Goal: Complete application form: Complete application form

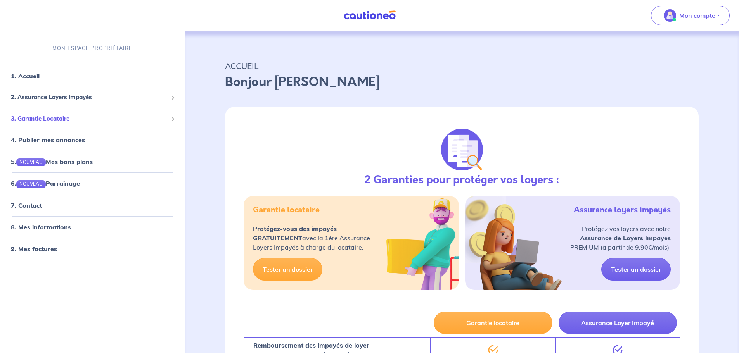
click at [43, 117] on span "3. Garantie Locataire" at bounding box center [89, 118] width 157 height 9
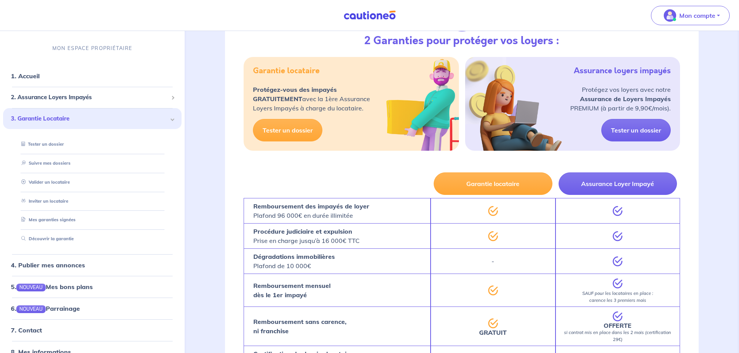
scroll to position [155, 0]
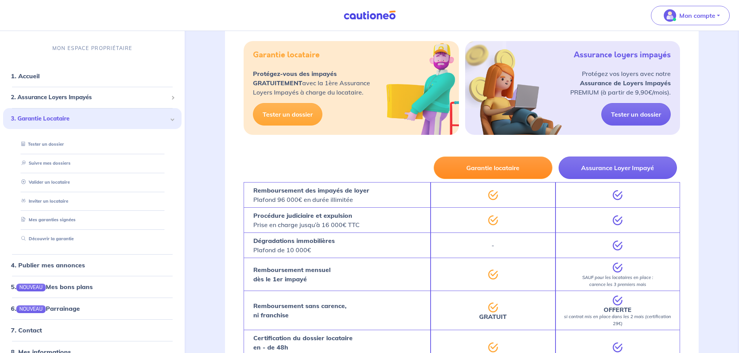
click at [497, 169] on button "Garantie locataire" at bounding box center [493, 168] width 118 height 23
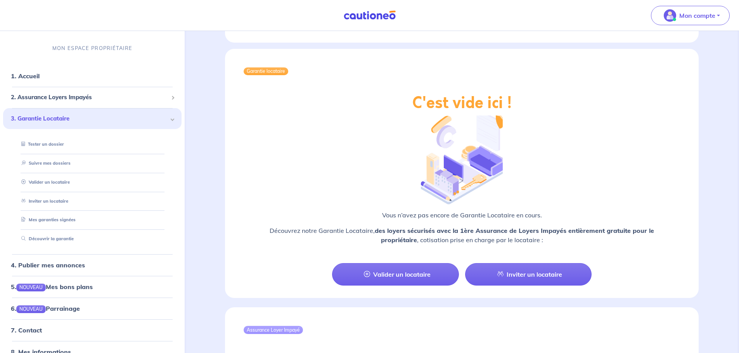
scroll to position [582, 0]
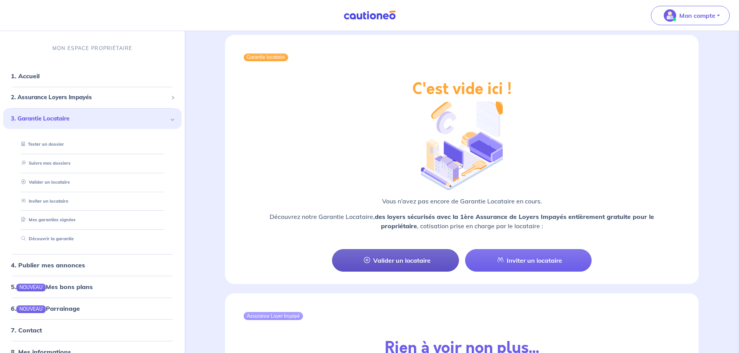
click at [400, 251] on link "Valider un locataire" at bounding box center [395, 260] width 126 height 23
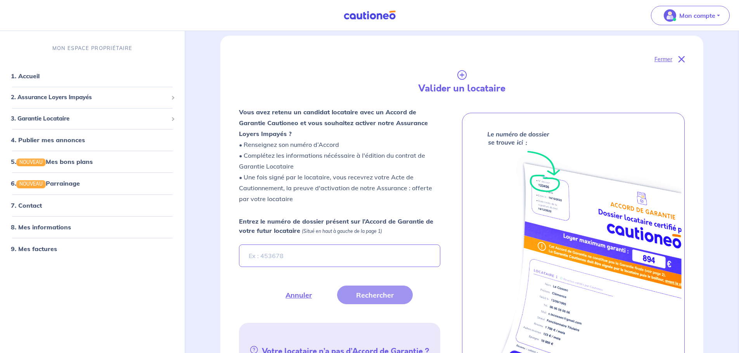
scroll to position [21, 0]
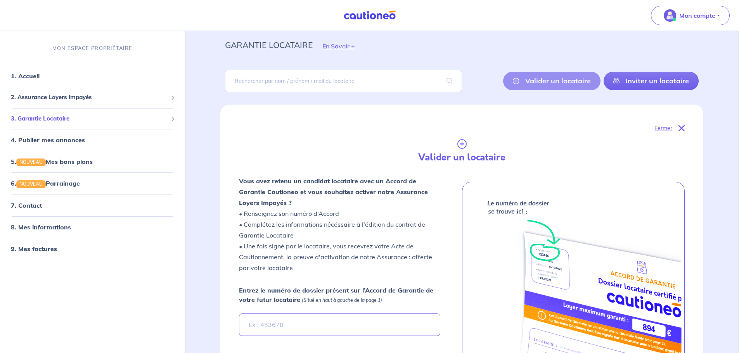
click at [61, 118] on span "3. Garantie Locataire" at bounding box center [89, 118] width 157 height 9
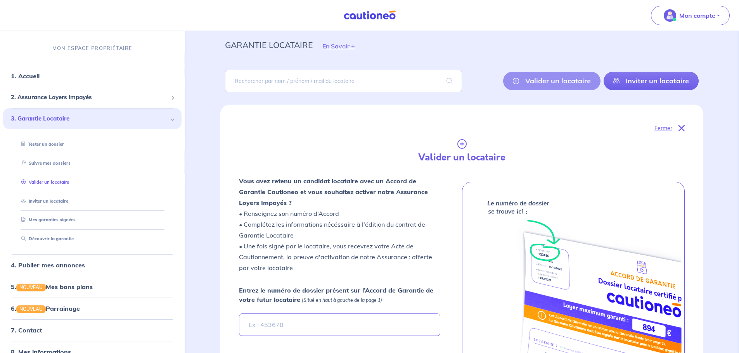
click at [58, 180] on link "Valider un locataire" at bounding box center [43, 182] width 51 height 5
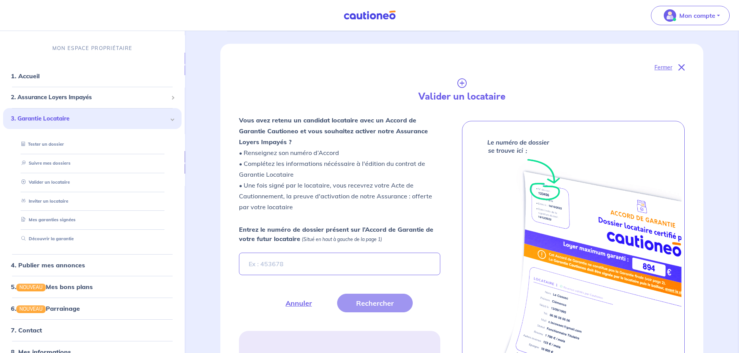
scroll to position [126, 0]
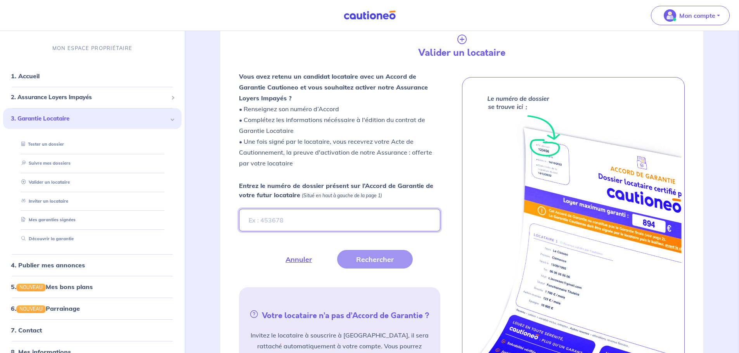
click at [295, 218] on input "Entrez le numéro de dossier présent sur l’Accord de Garantie de votre futur loc…" at bounding box center [339, 220] width 201 height 23
drag, startPoint x: 47, startPoint y: 182, endPoint x: 63, endPoint y: 185, distance: 16.2
click at [47, 182] on link "Valider un locataire" at bounding box center [43, 182] width 51 height 5
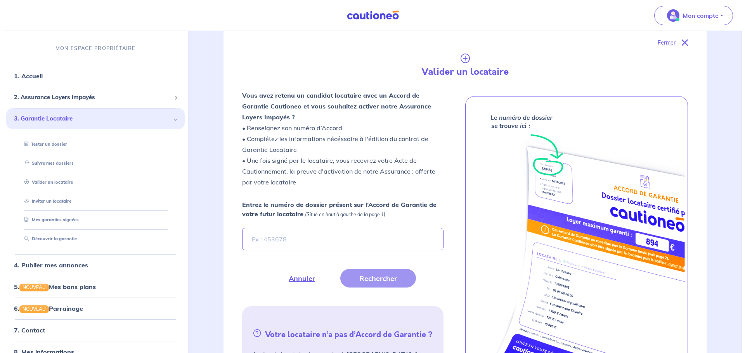
scroll to position [78, 0]
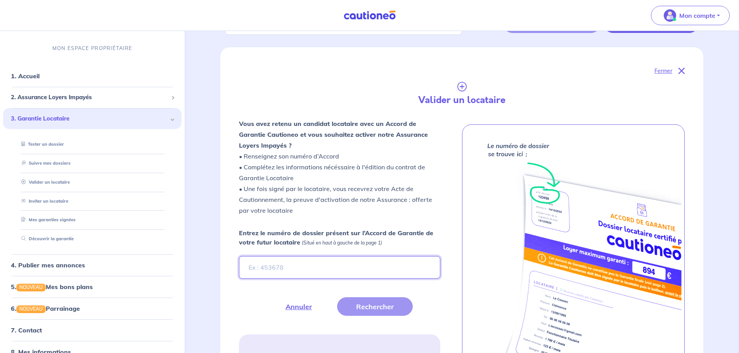
click at [277, 262] on input "Entrez le numéro de dossier présent sur l’Accord de Garantie de votre futur loc…" at bounding box center [339, 267] width 201 height 23
paste input "0YSZE3"
type input "0YSZE3"
click at [372, 308] on button "Rechercher" at bounding box center [375, 307] width 76 height 19
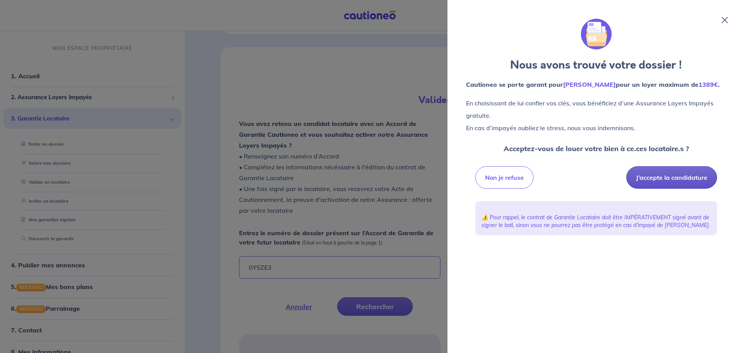
click at [677, 177] on button "J’accepte la candidature" at bounding box center [671, 177] width 91 height 23
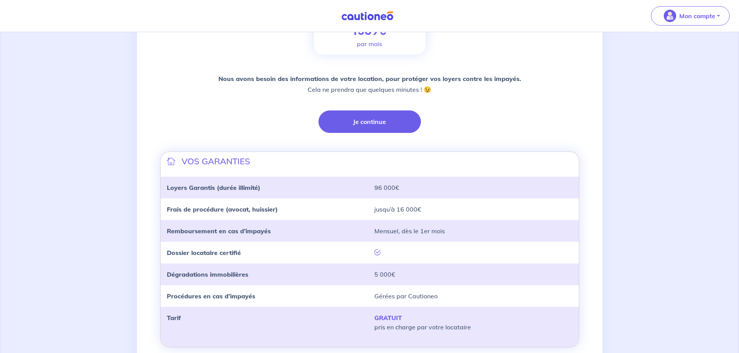
scroll to position [185, 0]
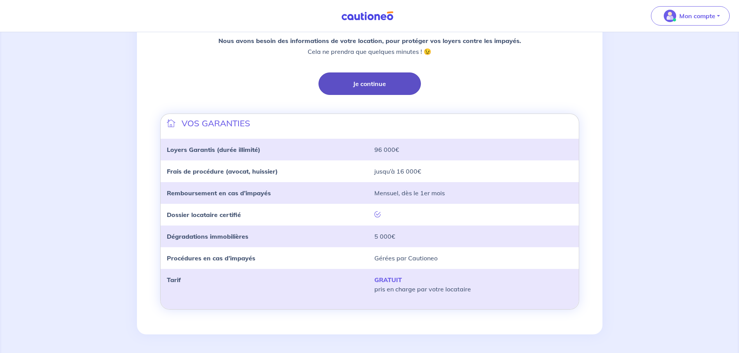
click at [365, 84] on button "Je continue" at bounding box center [370, 84] width 102 height 23
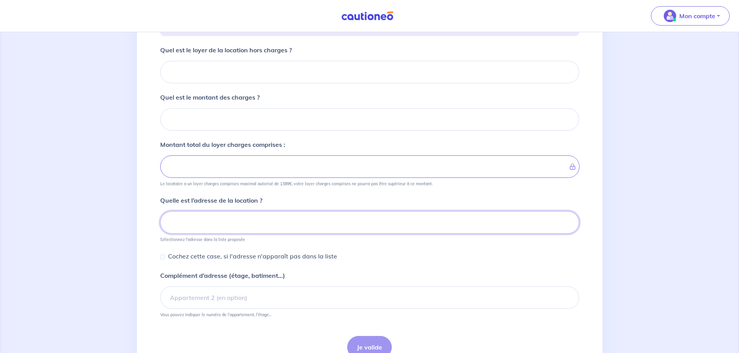
scroll to position [59, 0]
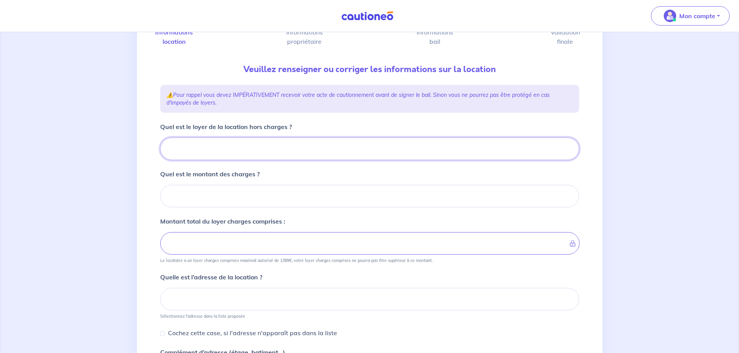
click at [219, 144] on input "Quel est le loyer de la location hors charges ?" at bounding box center [369, 149] width 419 height 23
type input "78"
type input "785"
click at [191, 203] on input "Quel est le montant des charges ?" at bounding box center [369, 196] width 419 height 23
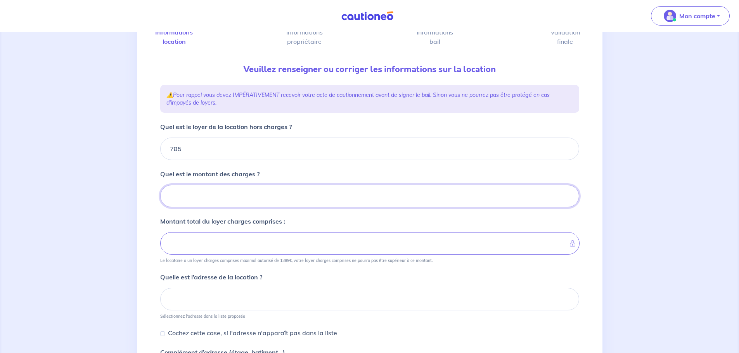
click at [194, 196] on input "Quel est le montant des charges ?" at bounding box center [369, 196] width 419 height 23
type input "9"
type input "794"
type input "95"
type input "880"
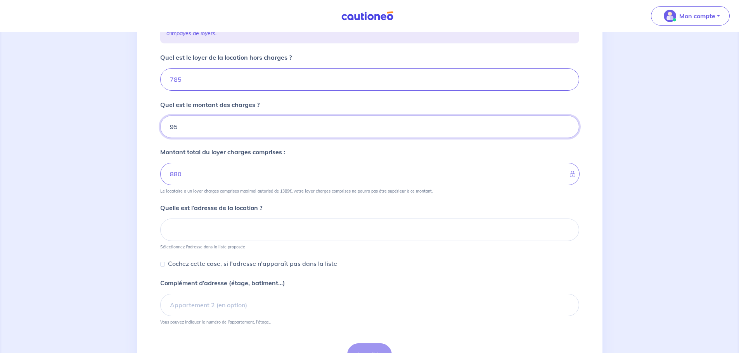
scroll to position [137, 0]
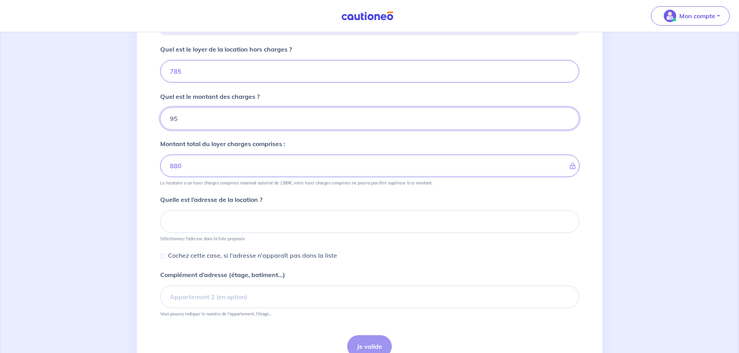
type input "95"
click at [194, 222] on input at bounding box center [369, 222] width 419 height 23
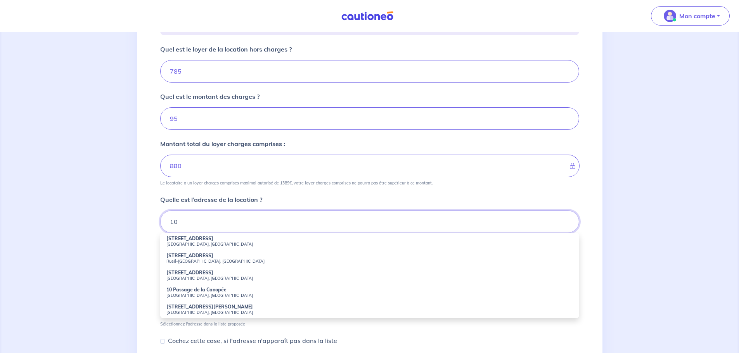
type input "1"
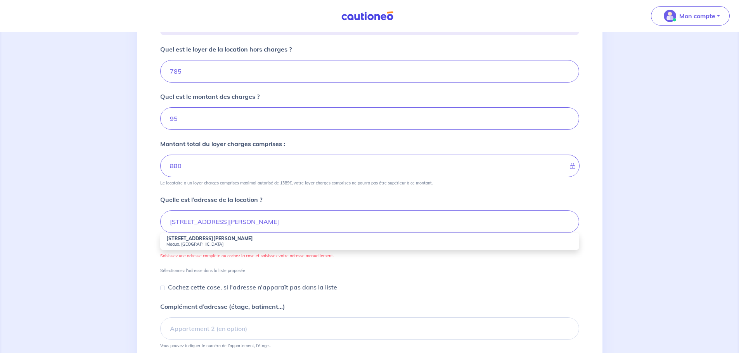
click at [219, 241] on strong "20 Avenue du Président Salvador Allende" at bounding box center [209, 239] width 87 height 6
type input "20 Avenue du Président Salvador Allende, Meaux, France"
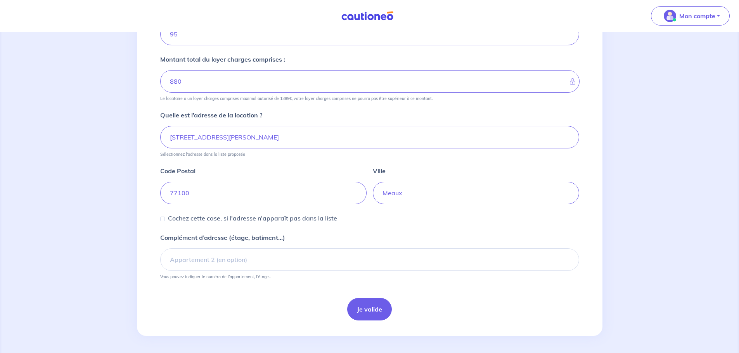
scroll to position [223, 0]
click at [203, 258] on input "Complément d’adresse (étage, batiment...)" at bounding box center [369, 258] width 419 height 23
click at [193, 258] on input "Complément d’adresse (étage, batiment...)" at bounding box center [369, 258] width 419 height 23
type input "Appartement A103, 1er étage du bâtiment A"
click at [378, 310] on button "Je valide" at bounding box center [369, 308] width 45 height 23
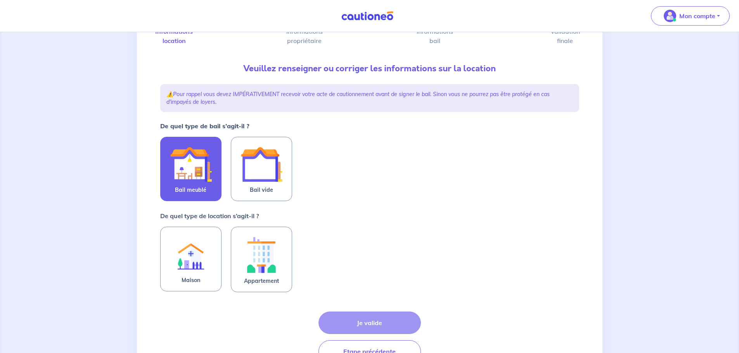
scroll to position [78, 0]
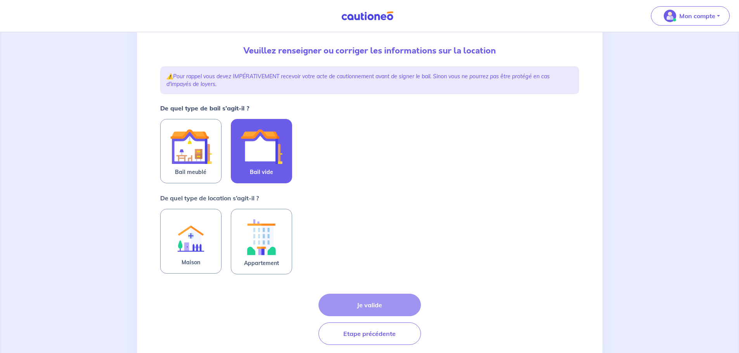
click at [263, 154] on img at bounding box center [262, 147] width 42 height 42
click at [0, 0] on input "Bail vide" at bounding box center [0, 0] width 0 height 0
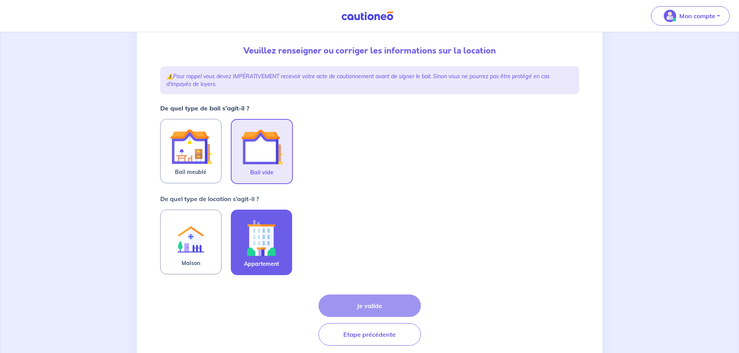
click at [262, 232] on img at bounding box center [262, 238] width 42 height 43
click at [0, 0] on input "Appartement" at bounding box center [0, 0] width 0 height 0
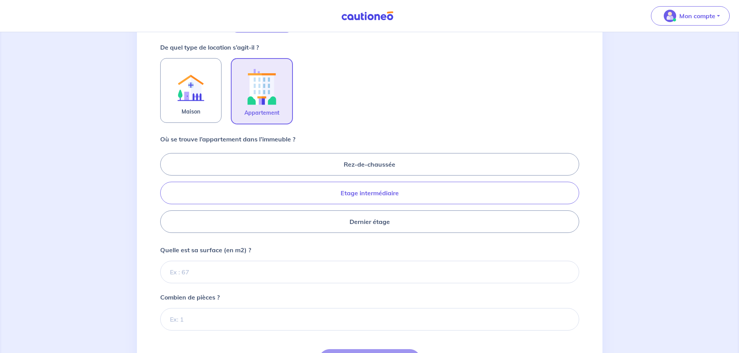
scroll to position [233, 0]
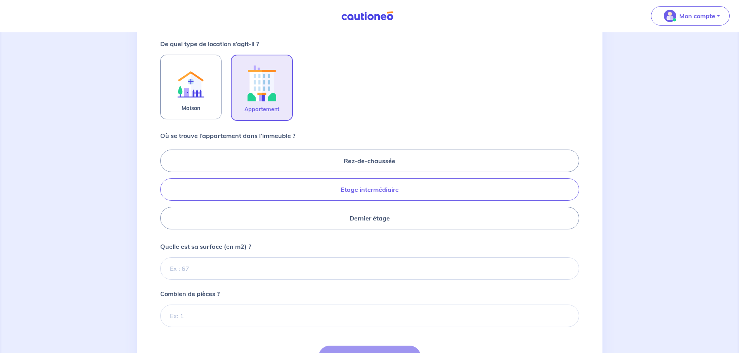
click at [371, 189] on label "Etage intermédiaire" at bounding box center [369, 189] width 419 height 23
click at [165, 189] on input "Etage intermédiaire" at bounding box center [162, 189] width 5 height 5
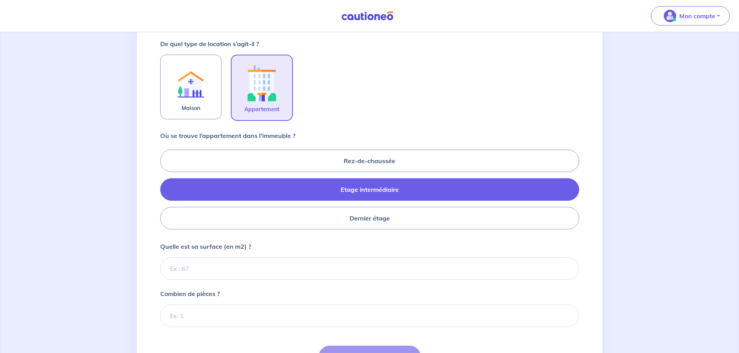
radio input "true"
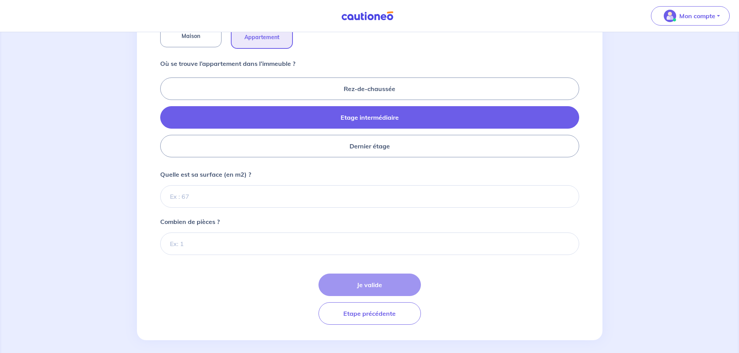
scroll to position [311, 0]
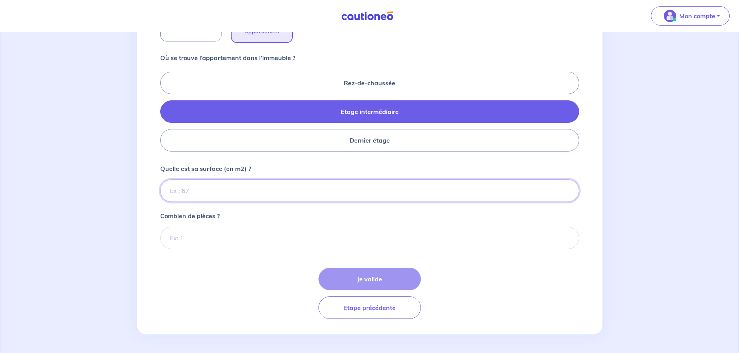
click at [216, 189] on input "Quelle est sa surface (en m2) ?" at bounding box center [369, 191] width 419 height 23
type input "43.86"
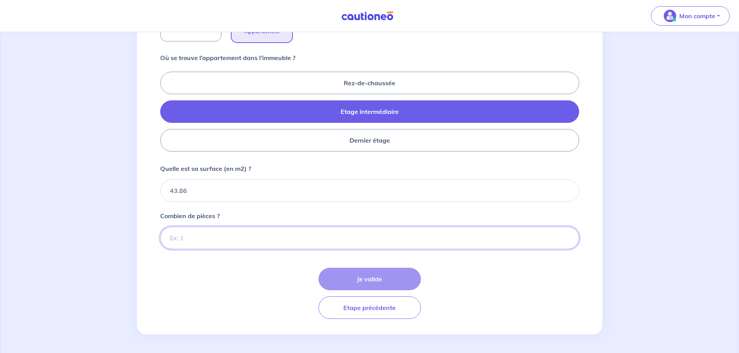
click at [184, 235] on input "Combien de pièces ?" at bounding box center [369, 238] width 419 height 23
type input "2"
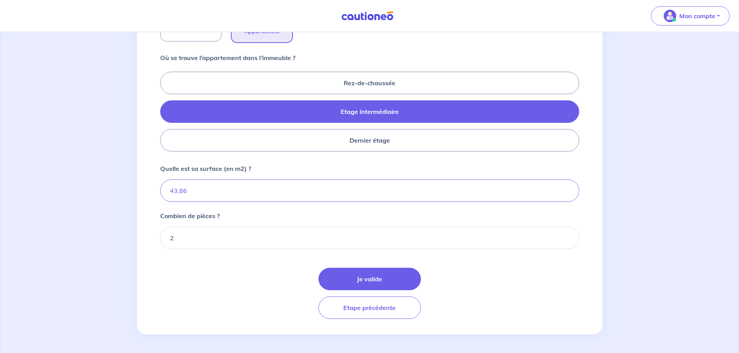
click at [200, 283] on div "Je valide Etape précédente" at bounding box center [369, 293] width 419 height 51
click at [369, 277] on button "Je valide" at bounding box center [370, 279] width 102 height 23
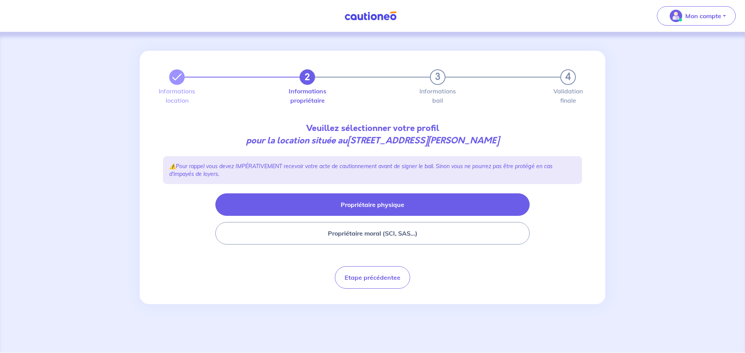
click at [392, 202] on button "Propriétaire physique" at bounding box center [372, 205] width 314 height 23
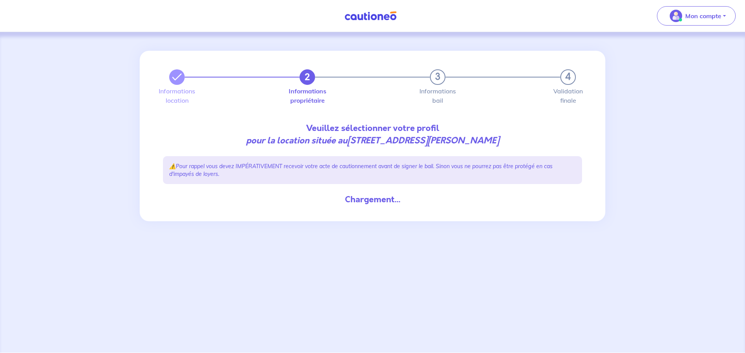
select select "FR"
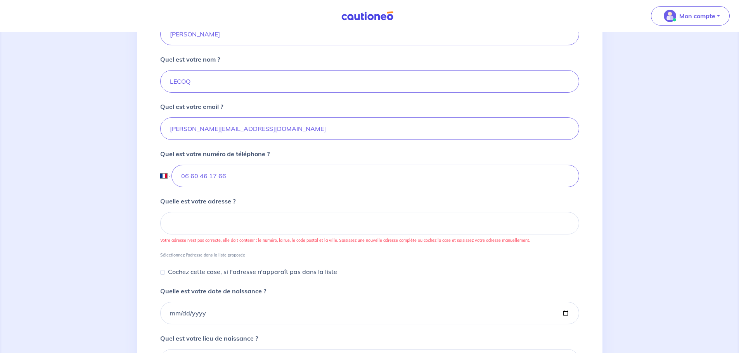
scroll to position [194, 0]
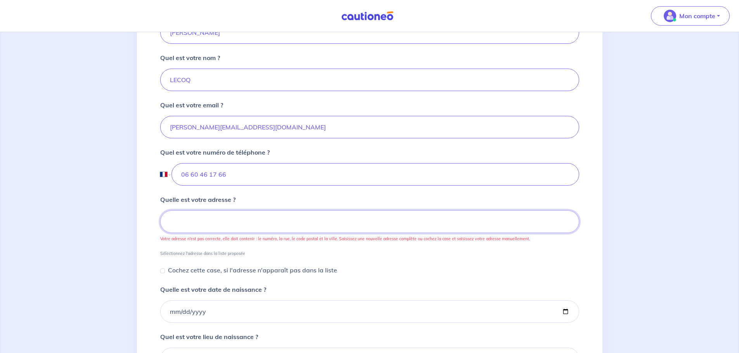
click at [192, 221] on input at bounding box center [369, 222] width 419 height 23
type input "16 Allée d'Apollon"
type input "06 60 46 17 66"
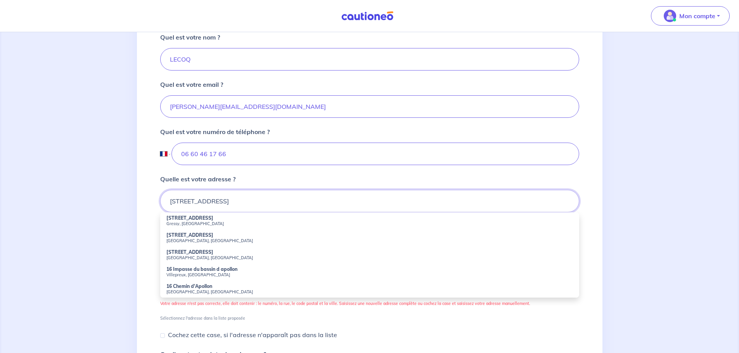
scroll to position [233, 0]
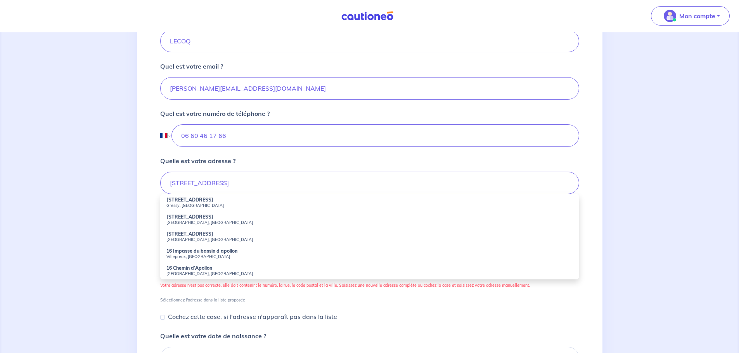
click at [183, 204] on small "Gressy, France" at bounding box center [369, 205] width 407 height 5
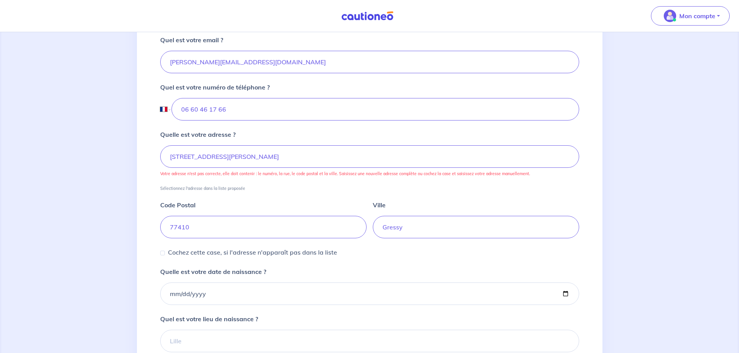
scroll to position [272, 0]
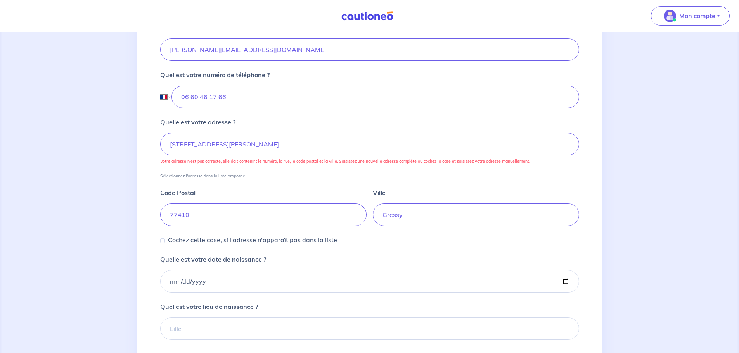
click at [436, 255] on div "Quelle est votre date de naissance ?" at bounding box center [369, 274] width 419 height 38
click at [275, 142] on input "16 Allée d'Apollon, Gressy, France" at bounding box center [369, 144] width 419 height 23
click at [245, 195] on div "Code Postal 77410" at bounding box center [263, 207] width 206 height 38
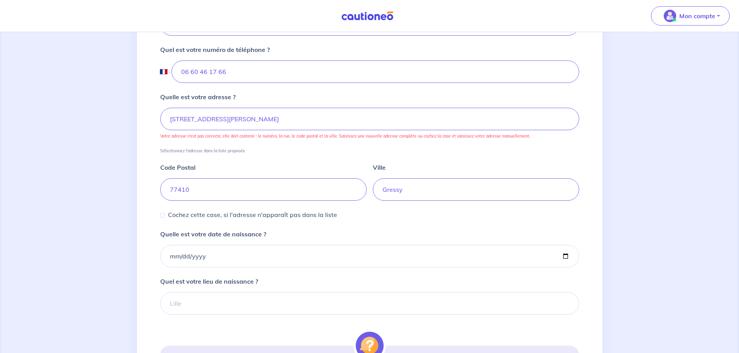
scroll to position [310, 0]
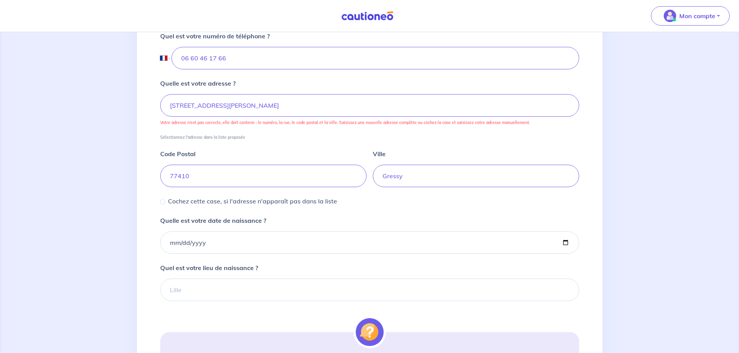
click at [192, 123] on p "Votre adresse n'est pas correcte, elle doit contenir : le numéro, la rue, le co…" at bounding box center [369, 122] width 419 height 5
click at [175, 102] on input "16 Allée d'Apollon, Gressy, France" at bounding box center [369, 105] width 419 height 23
drag, startPoint x: 170, startPoint y: 105, endPoint x: 408, endPoint y: 121, distance: 238.0
click at [408, 121] on div "Quelle est votre adresse ? 16 Allée d'Apollon, Gressy, France Votre adresse n'e…" at bounding box center [369, 109] width 419 height 61
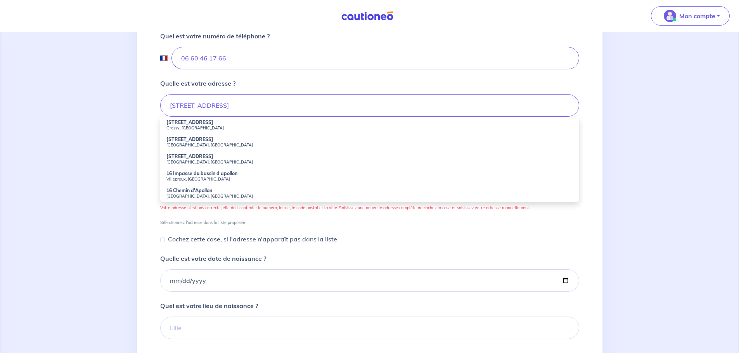
click at [186, 127] on small "Gressy, France" at bounding box center [369, 127] width 407 height 5
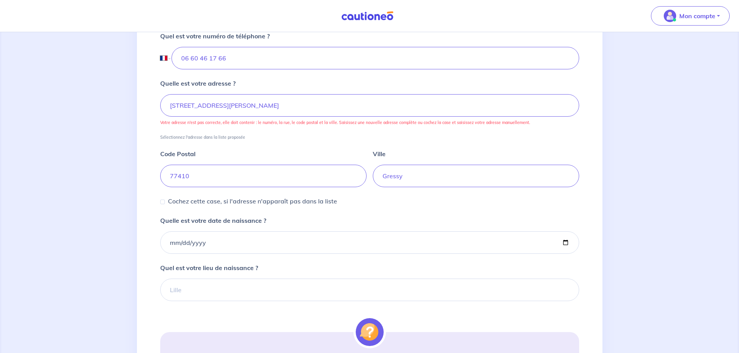
click at [270, 146] on div "Code Postal 77410 Ville Gressy" at bounding box center [369, 163] width 419 height 47
click at [187, 106] on input "16 Allée d'Apollon, Gressy, France" at bounding box center [369, 105] width 419 height 23
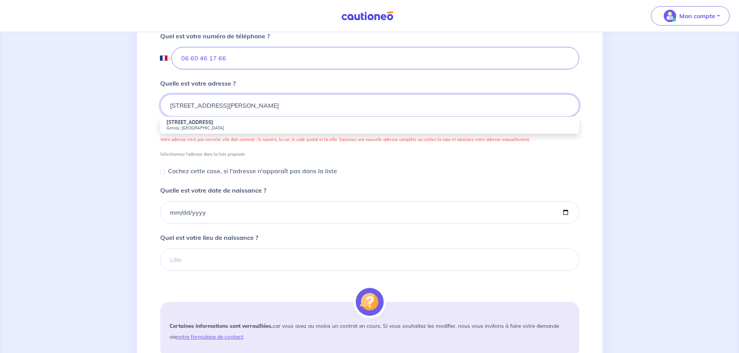
click at [200, 104] on input "16 Allee d'Apollon, Gressy, France" at bounding box center [369, 105] width 419 height 23
click at [194, 123] on strong "16 Allée d'Apollon" at bounding box center [189, 123] width 47 height 6
type input "16 Allée d'Apollon, Gressy, France"
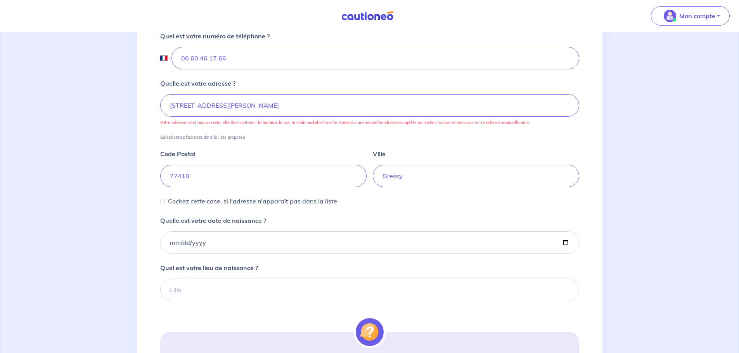
click at [281, 152] on div "Code Postal 77410" at bounding box center [263, 168] width 206 height 38
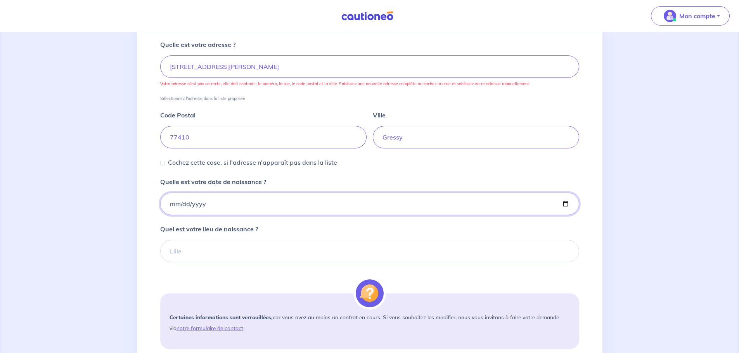
click at [188, 200] on input "Quelle est votre date de naissance ?" at bounding box center [369, 204] width 419 height 23
click at [172, 203] on input "Quelle est votre date de naissance ?" at bounding box center [369, 204] width 419 height 23
type input "1983-05-04"
click at [233, 255] on input "Quel est votre lieu de naissance ?" at bounding box center [369, 251] width 419 height 23
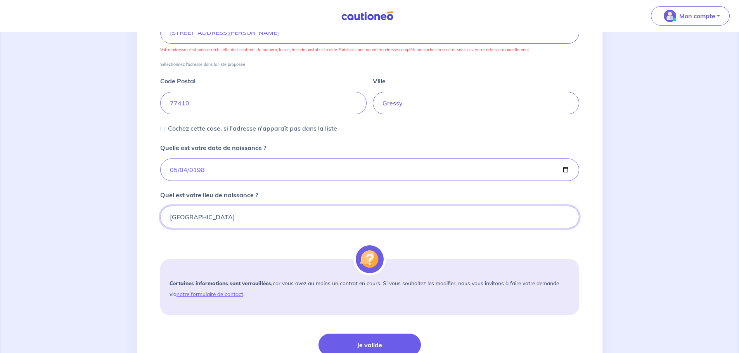
scroll to position [427, 0]
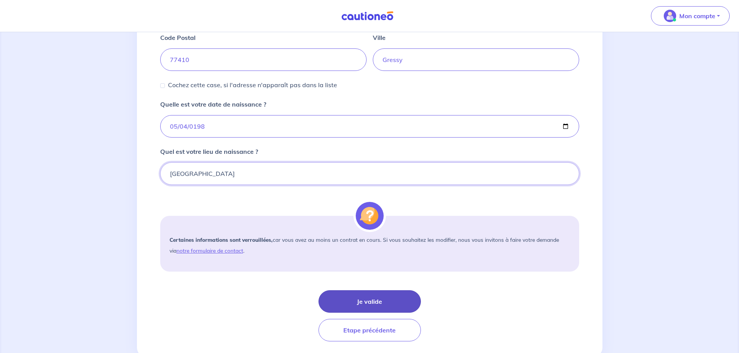
type input "Joigny"
click at [379, 303] on button "Je valide" at bounding box center [370, 302] width 102 height 23
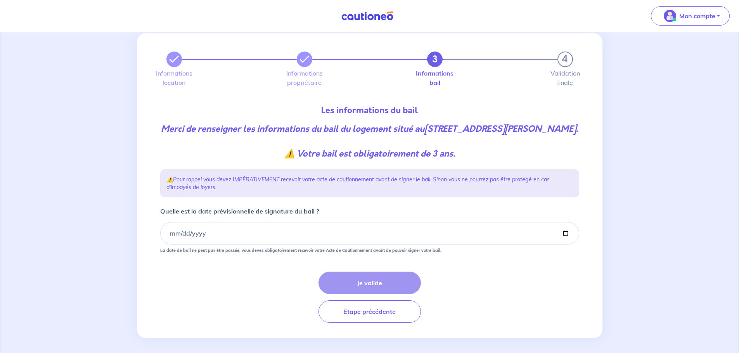
scroll to position [34, 0]
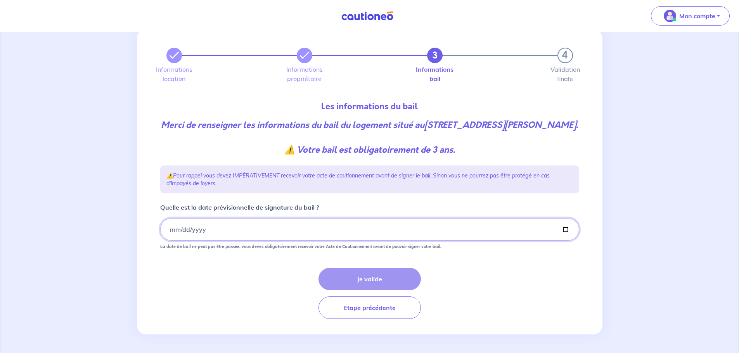
click at [566, 230] on input "Quelle est la date prévisionnelle de signature du bail ?" at bounding box center [369, 229] width 419 height 23
type input "2025-09-15"
click at [256, 271] on div "Je valide Etape précédente" at bounding box center [369, 293] width 419 height 51
